Goal: Task Accomplishment & Management: Use online tool/utility

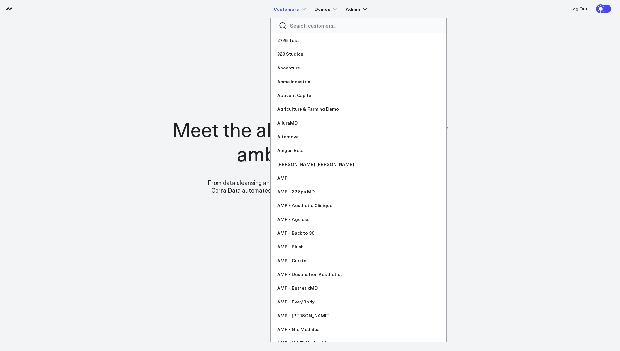
click at [299, 28] on input "Search customers input" at bounding box center [364, 25] width 148 height 7
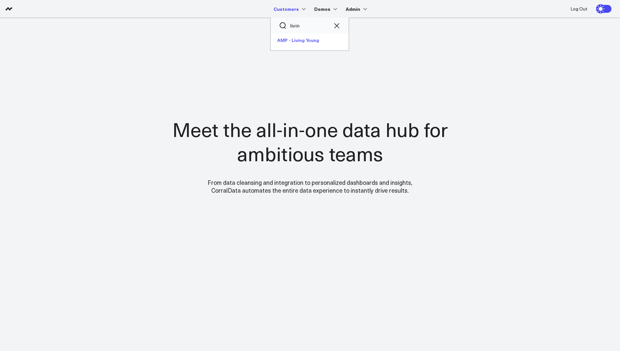
type input "livin"
click at [310, 39] on link "AMP - Living Young" at bounding box center [310, 40] width 78 height 14
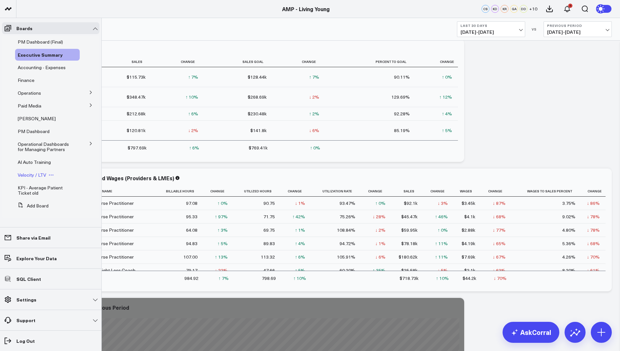
scroll to position [35, 0]
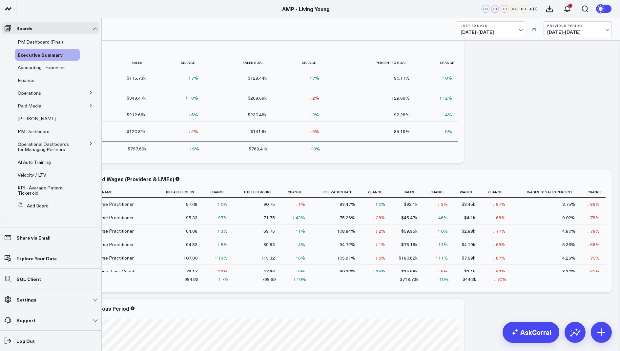
click at [90, 93] on icon at bounding box center [91, 93] width 4 height 4
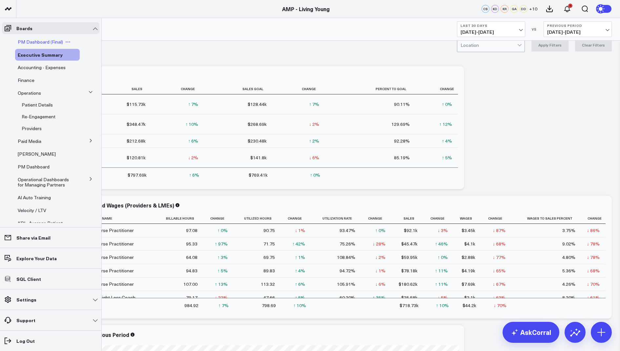
click at [48, 43] on span "PM Dashboard (Final)" at bounding box center [40, 42] width 45 height 6
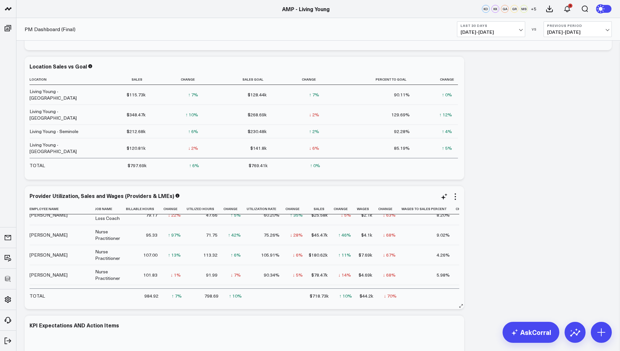
scroll to position [180, 0]
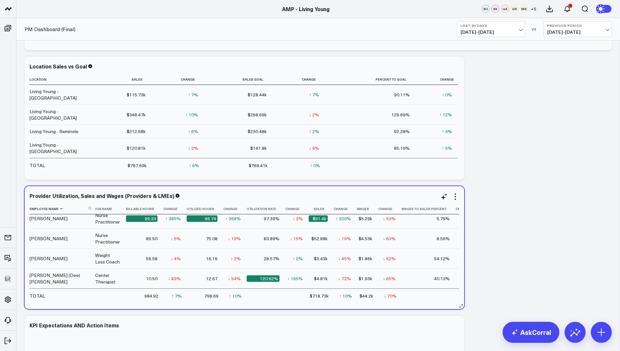
click at [90, 207] on icon at bounding box center [90, 208] width 3 height 3
click at [68, 211] on input at bounding box center [62, 208] width 64 height 11
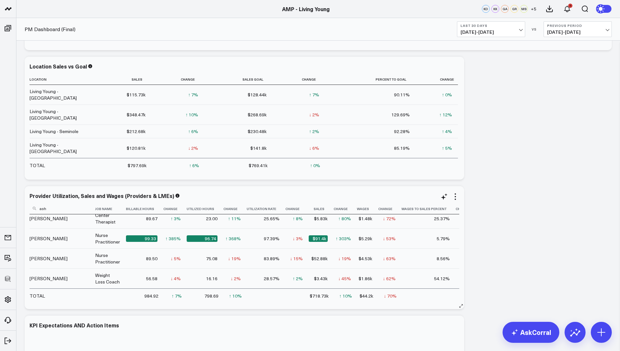
scroll to position [0, 0]
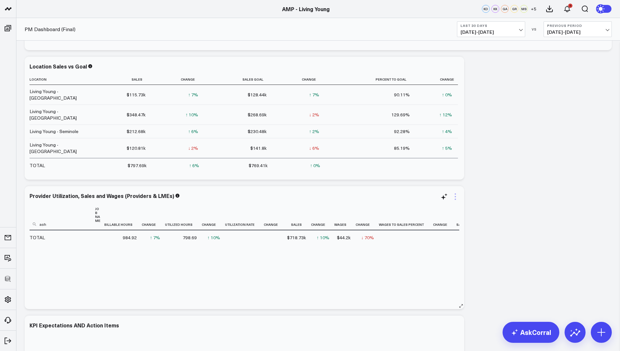
type input "ash"
click at [458, 197] on icon at bounding box center [455, 197] width 8 height 8
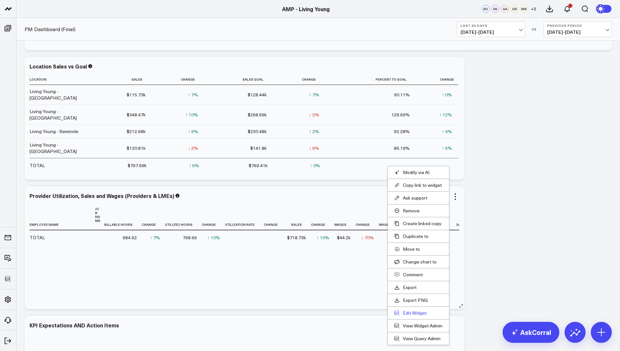
click at [411, 310] on button "Edit Widget" at bounding box center [418, 313] width 48 height 6
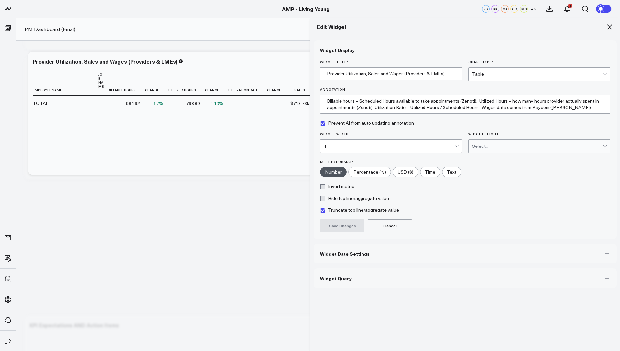
click at [338, 280] on button "Widget Query" at bounding box center [465, 279] width 303 height 20
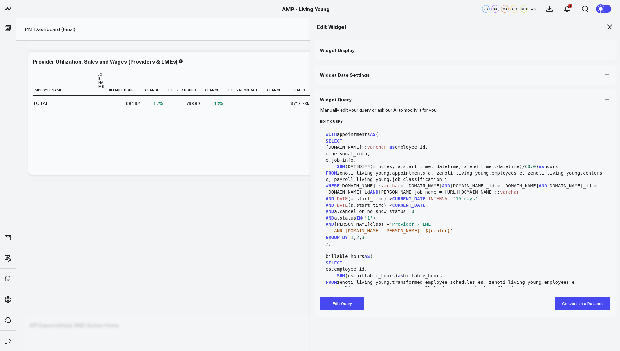
click at [607, 26] on icon at bounding box center [610, 27] width 8 height 8
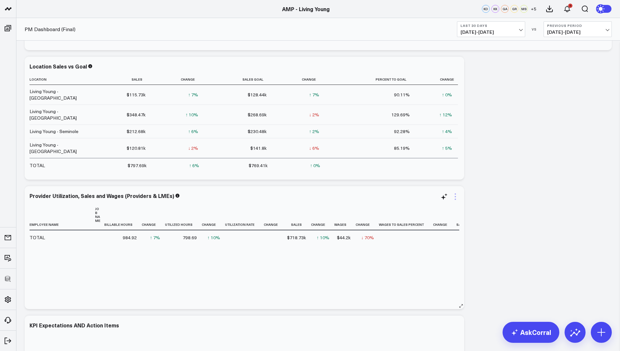
click at [455, 199] on icon at bounding box center [455, 199] width 1 height 1
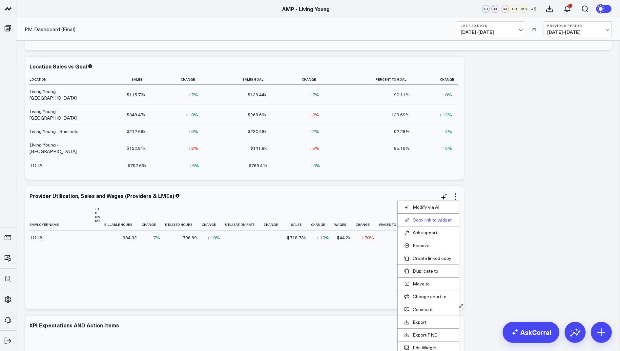
click at [422, 218] on button "Copy link to widget" at bounding box center [428, 220] width 48 height 6
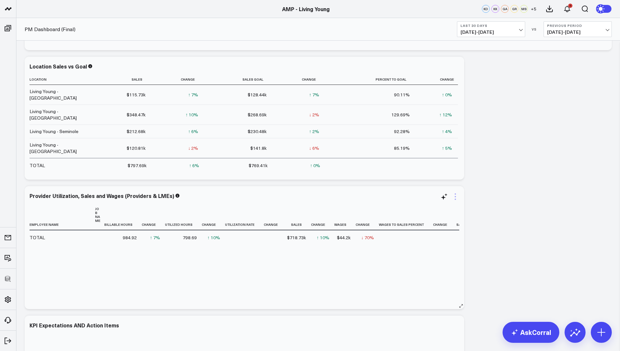
click at [455, 196] on icon at bounding box center [455, 197] width 8 height 8
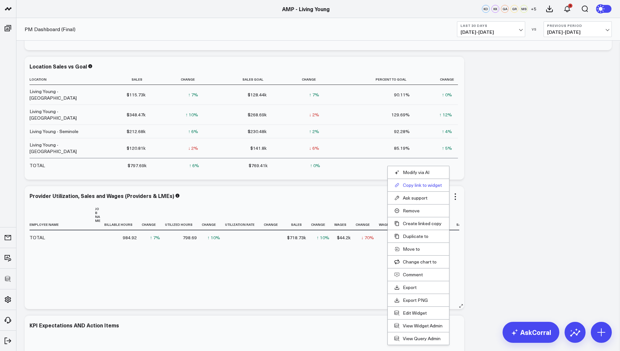
click at [410, 185] on button "Copy link to widget" at bounding box center [418, 185] width 48 height 6
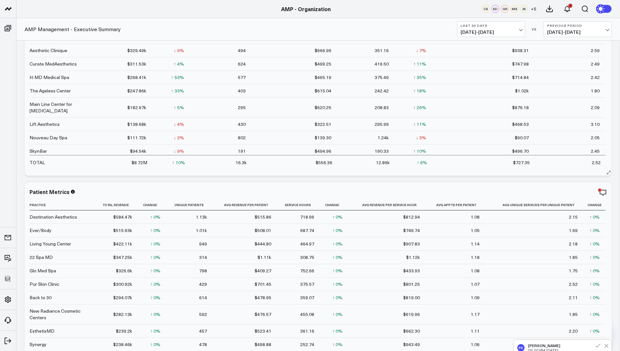
scroll to position [1627, 0]
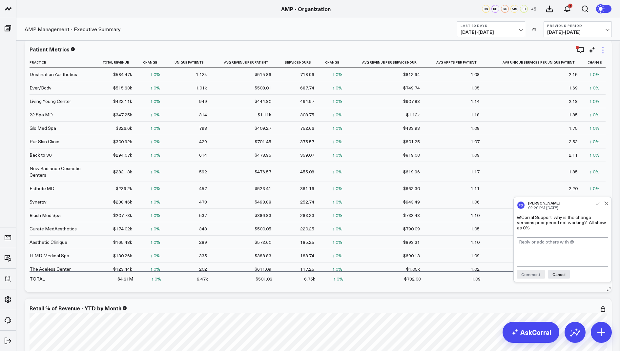
click at [604, 49] on icon at bounding box center [603, 50] width 8 height 8
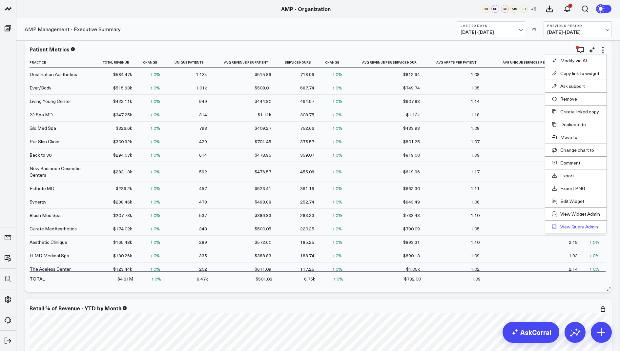
click at [575, 225] on link "View Query Admin" at bounding box center [576, 227] width 48 height 6
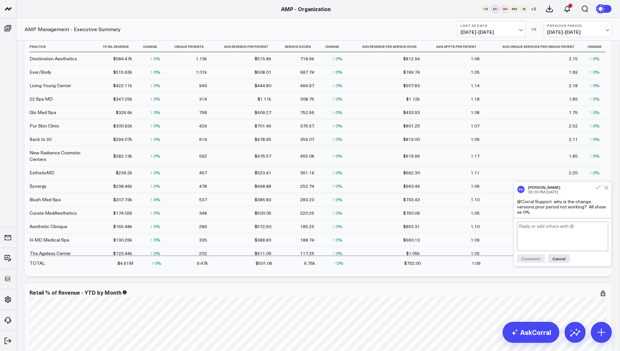
scroll to position [1607, 0]
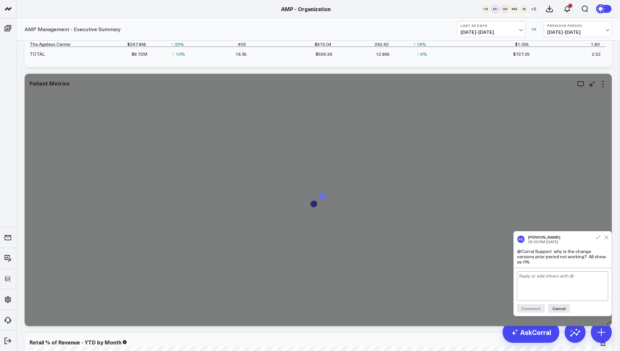
scroll to position [1565, 0]
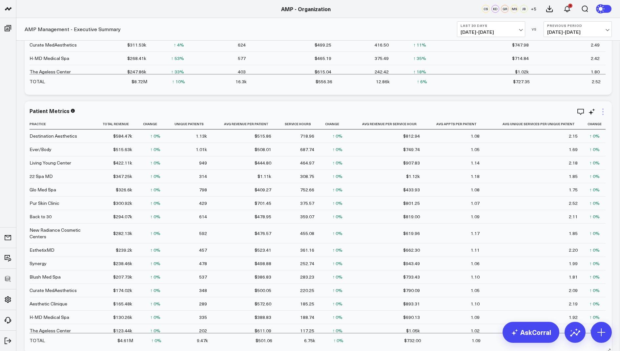
click at [602, 112] on icon at bounding box center [603, 112] width 8 height 8
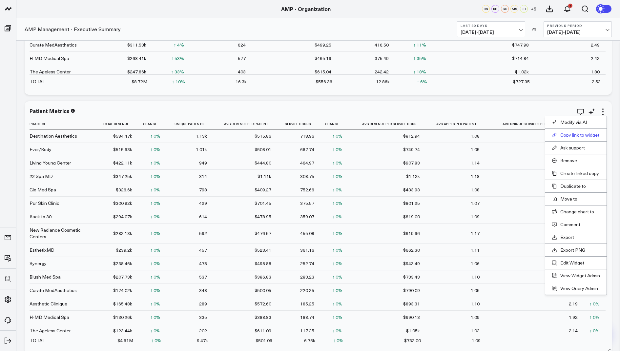
click at [566, 134] on button "Copy link to widget" at bounding box center [576, 135] width 48 height 6
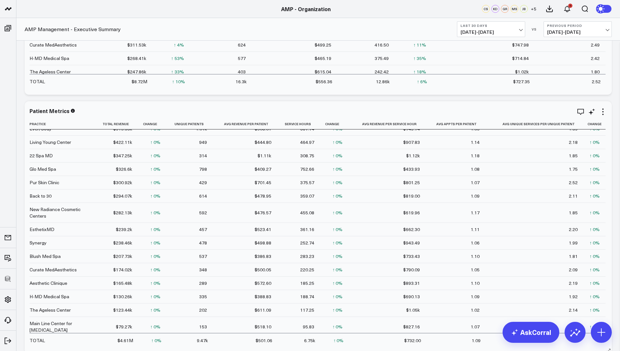
scroll to position [27, 0]
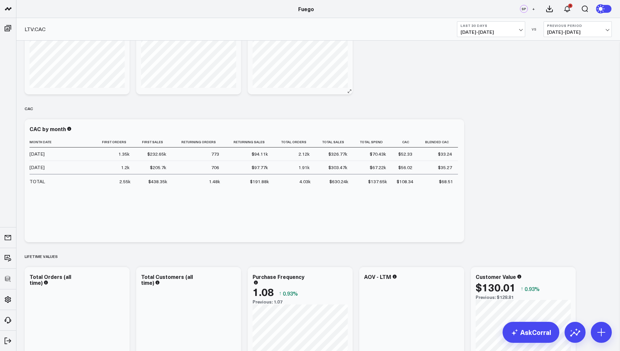
scroll to position [78, 0]
click at [455, 126] on icon at bounding box center [455, 126] width 1 height 1
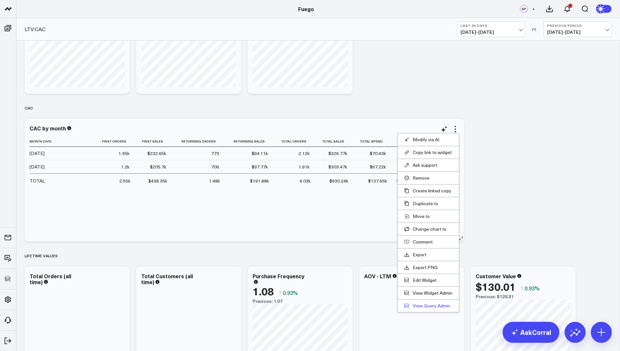
click at [419, 303] on link "View Query Admin" at bounding box center [428, 306] width 48 height 6
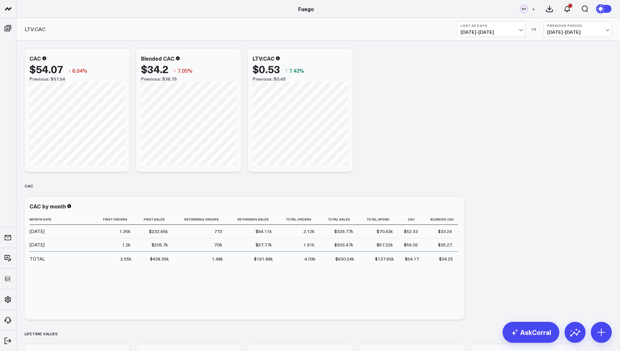
scroll to position [252, 0]
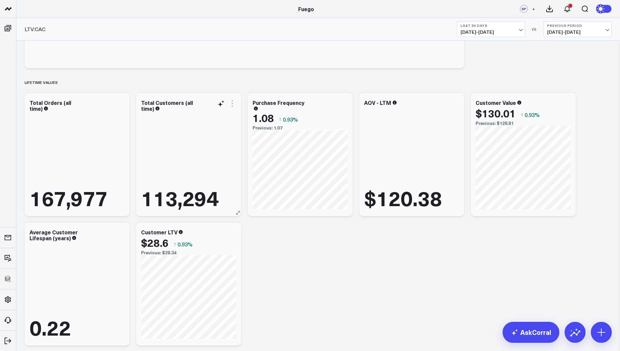
click at [232, 101] on icon at bounding box center [232, 104] width 8 height 8
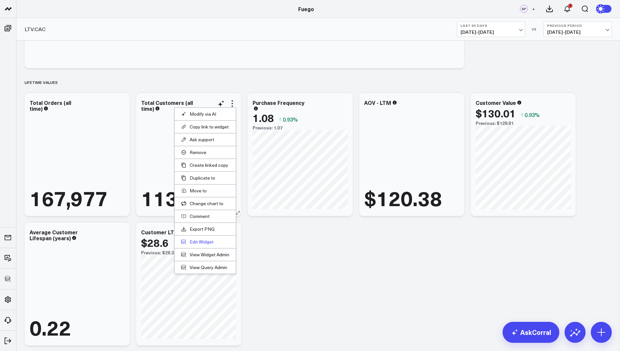
click at [201, 239] on button "Edit Widget" at bounding box center [205, 242] width 48 height 6
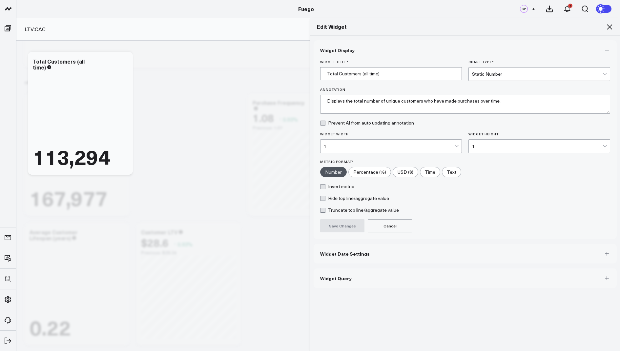
click at [339, 276] on span "Widget Query" at bounding box center [335, 278] width 31 height 5
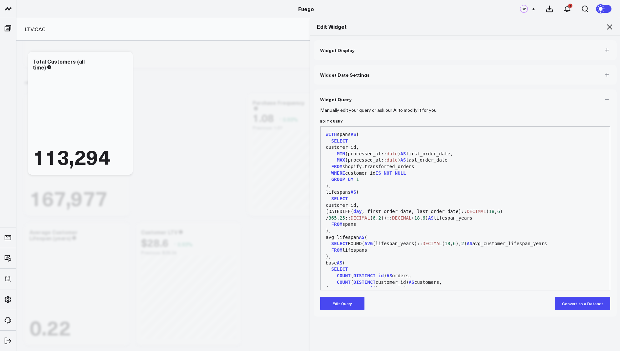
click at [609, 24] on icon at bounding box center [610, 27] width 8 height 8
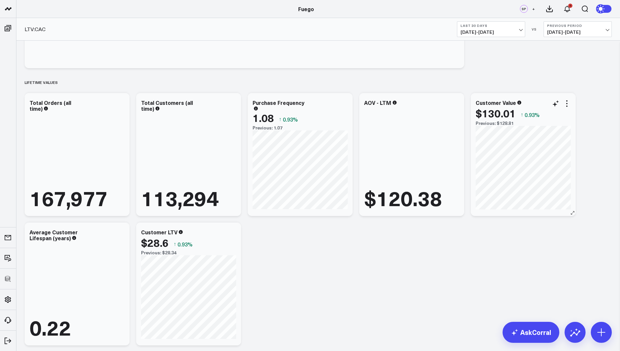
scroll to position [288, 0]
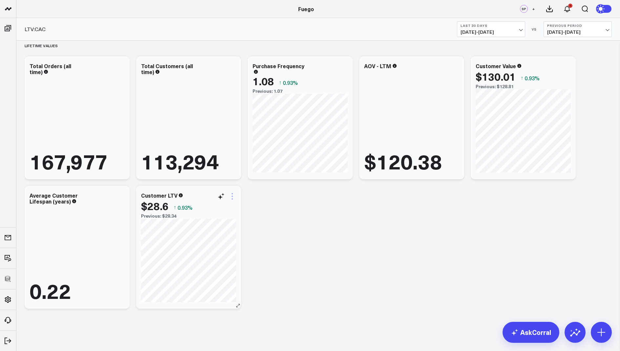
click at [231, 196] on icon at bounding box center [232, 197] width 8 height 8
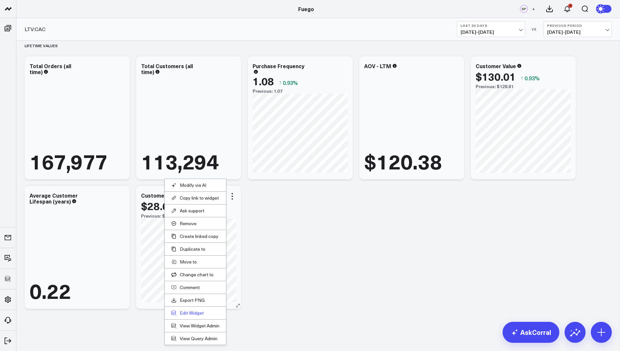
click at [190, 311] on button "Edit Widget" at bounding box center [195, 313] width 48 height 6
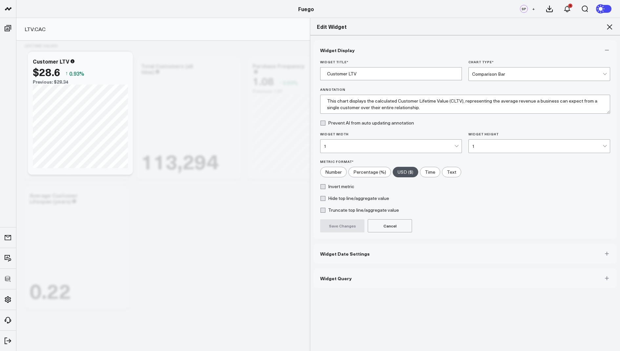
click at [332, 276] on span "Widget Query" at bounding box center [335, 278] width 31 height 5
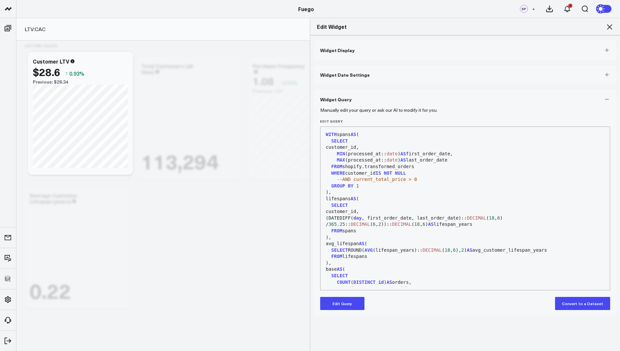
scroll to position [115, 0]
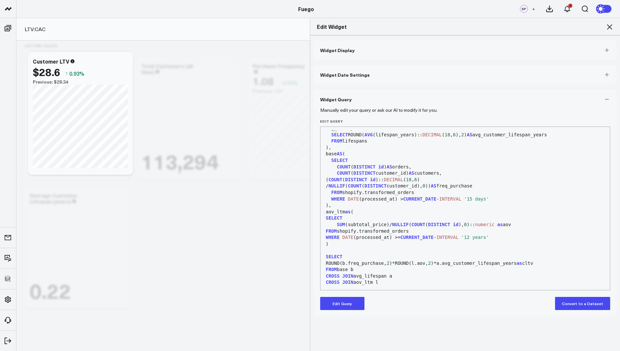
click at [608, 22] on div "Edit Widget" at bounding box center [465, 26] width 310 height 17
click at [610, 24] on icon at bounding box center [610, 27] width 8 height 8
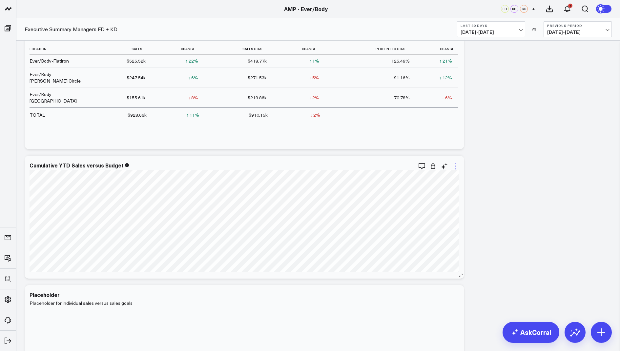
click at [452, 166] on icon at bounding box center [455, 166] width 8 height 8
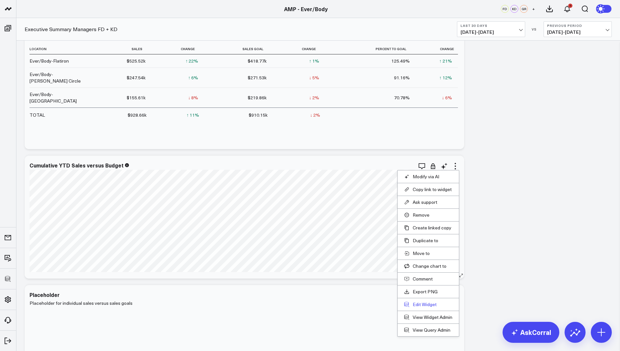
click at [414, 302] on button "Edit Widget" at bounding box center [428, 305] width 48 height 6
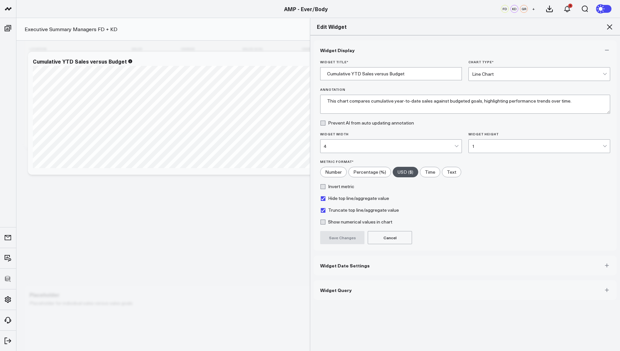
click at [326, 293] on button "Widget Query" at bounding box center [465, 290] width 303 height 20
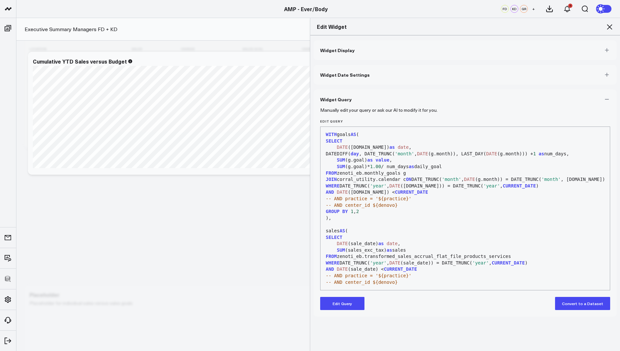
click at [608, 26] on icon at bounding box center [610, 27] width 8 height 8
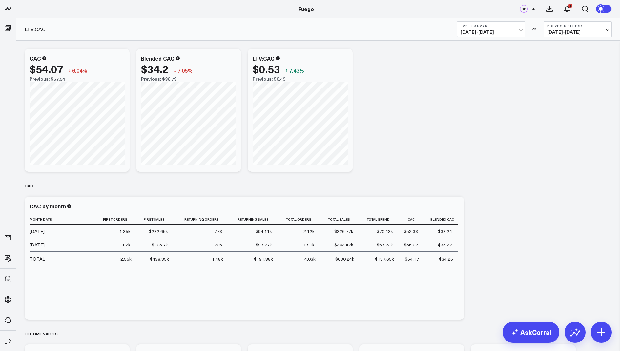
click at [532, 7] on span "+" at bounding box center [533, 9] width 3 height 5
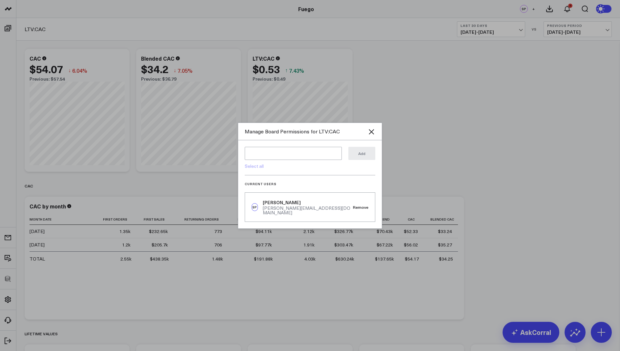
click at [254, 164] on div "Select all" at bounding box center [293, 164] width 97 height 9
click at [256, 169] on link "Select all" at bounding box center [254, 166] width 19 height 6
type textarea "@CorralData Support @Kevin Weschler @Matt Rehurek @Lan Tran"
click at [359, 155] on button "Add" at bounding box center [361, 153] width 27 height 13
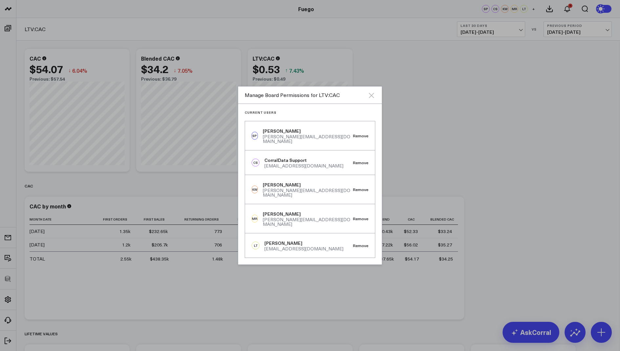
click at [368, 99] on icon "Close" at bounding box center [371, 96] width 8 height 8
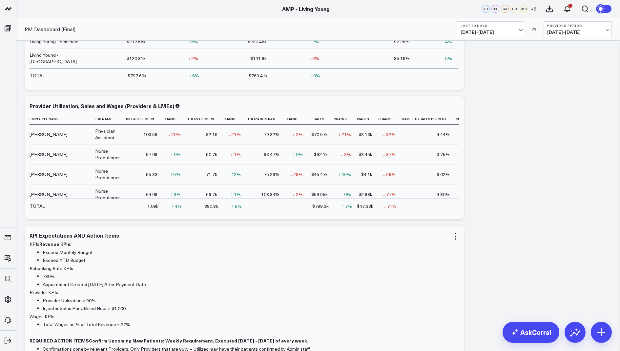
scroll to position [331, 0]
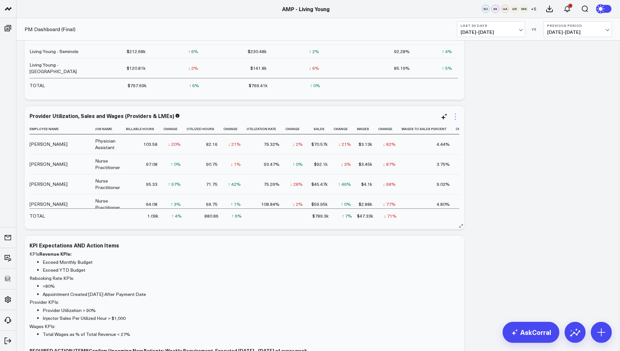
click at [454, 114] on icon at bounding box center [455, 117] width 8 height 8
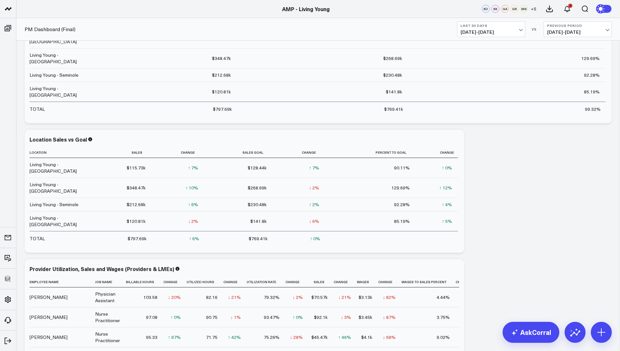
scroll to position [368, 0]
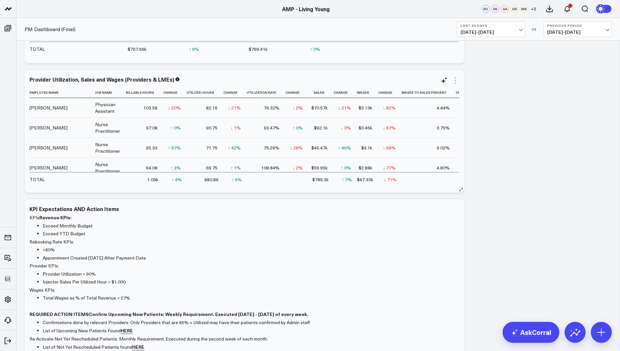
click at [458, 79] on icon at bounding box center [455, 80] width 8 height 8
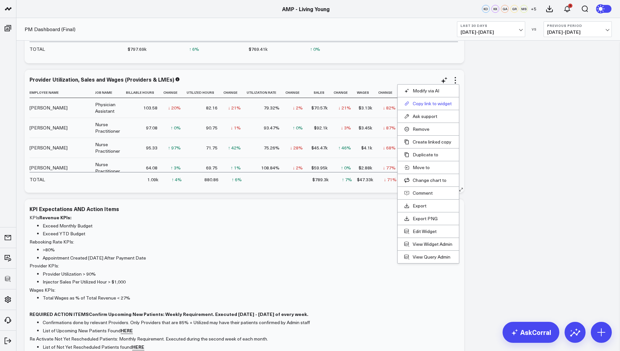
click at [429, 104] on button "Copy link to widget" at bounding box center [428, 104] width 48 height 6
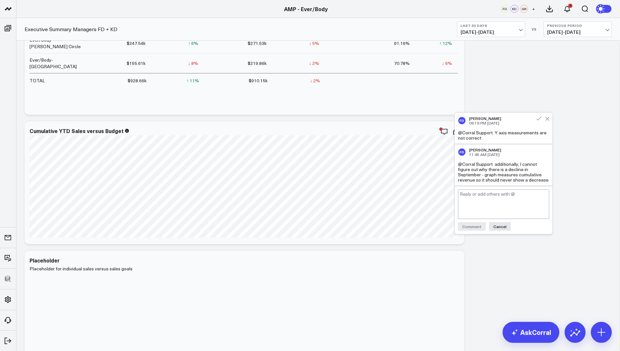
scroll to position [645, 0]
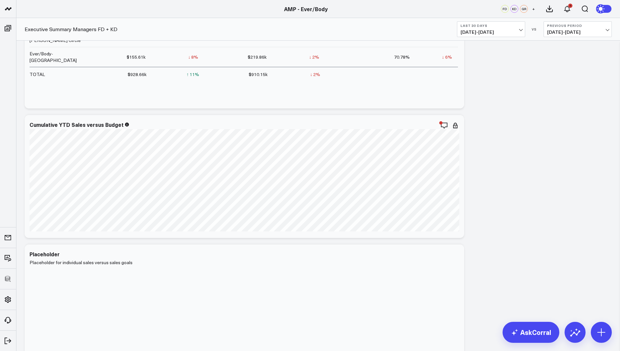
click at [452, 124] on icon at bounding box center [455, 126] width 8 height 8
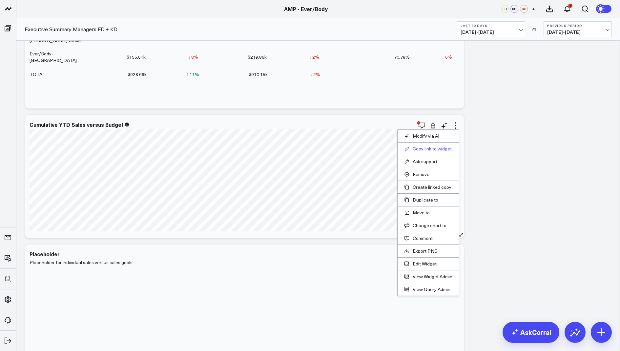
click at [433, 148] on button "Copy link to widget" at bounding box center [428, 149] width 48 height 6
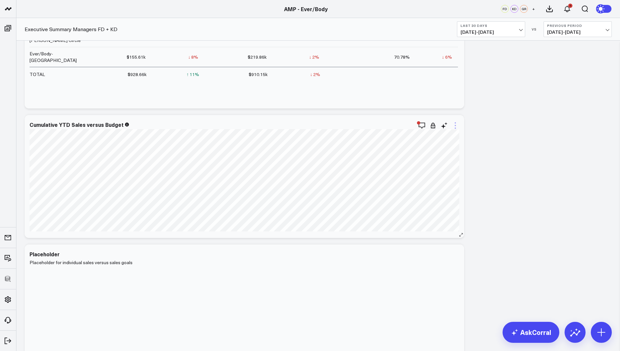
click at [456, 124] on icon at bounding box center [455, 126] width 8 height 8
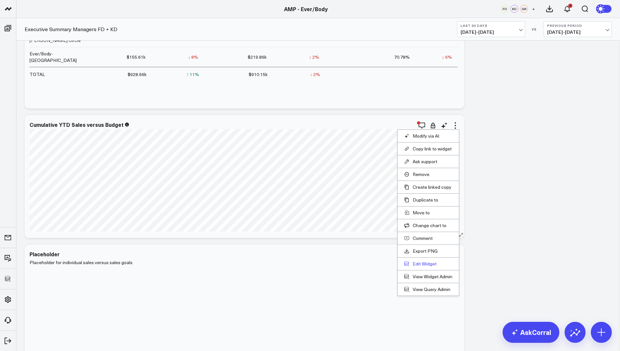
click at [418, 263] on button "Edit Widget" at bounding box center [428, 264] width 48 height 6
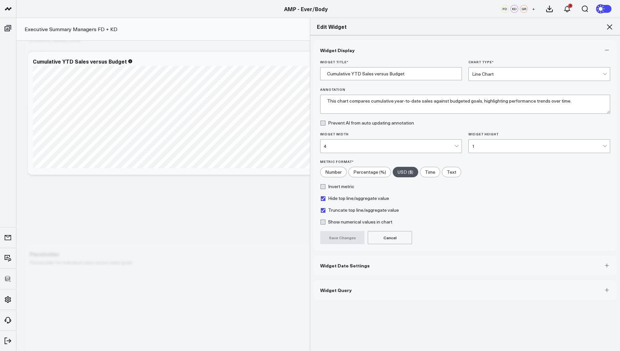
click at [338, 296] on button "Widget Query" at bounding box center [465, 290] width 303 height 20
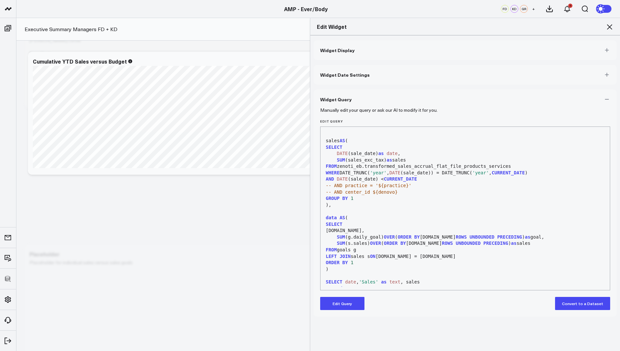
scroll to position [115, 0]
